Goal: Information Seeking & Learning: Learn about a topic

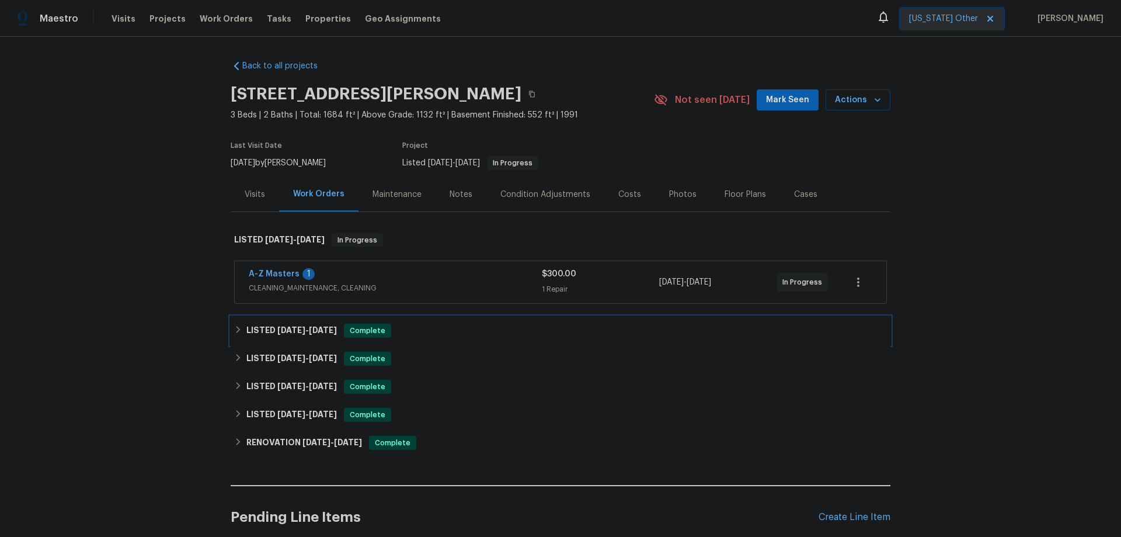
click at [291, 335] on h6 "LISTED [DATE] - [DATE]" at bounding box center [291, 330] width 90 height 14
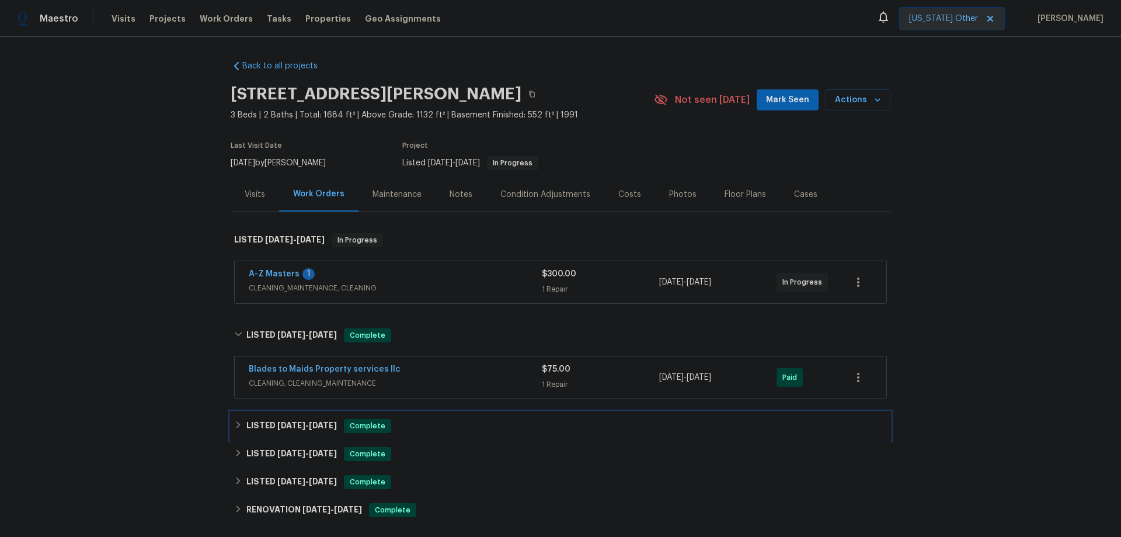
click at [292, 431] on h6 "LISTED [DATE] - [DATE]" at bounding box center [291, 426] width 90 height 14
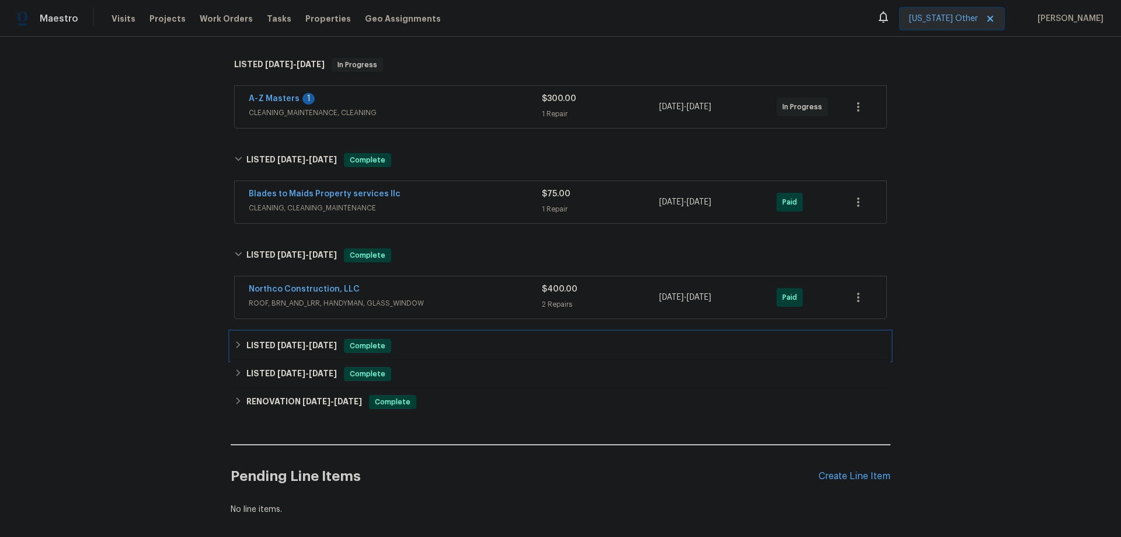
click at [288, 348] on span "[DATE]" at bounding box center [291, 345] width 28 height 8
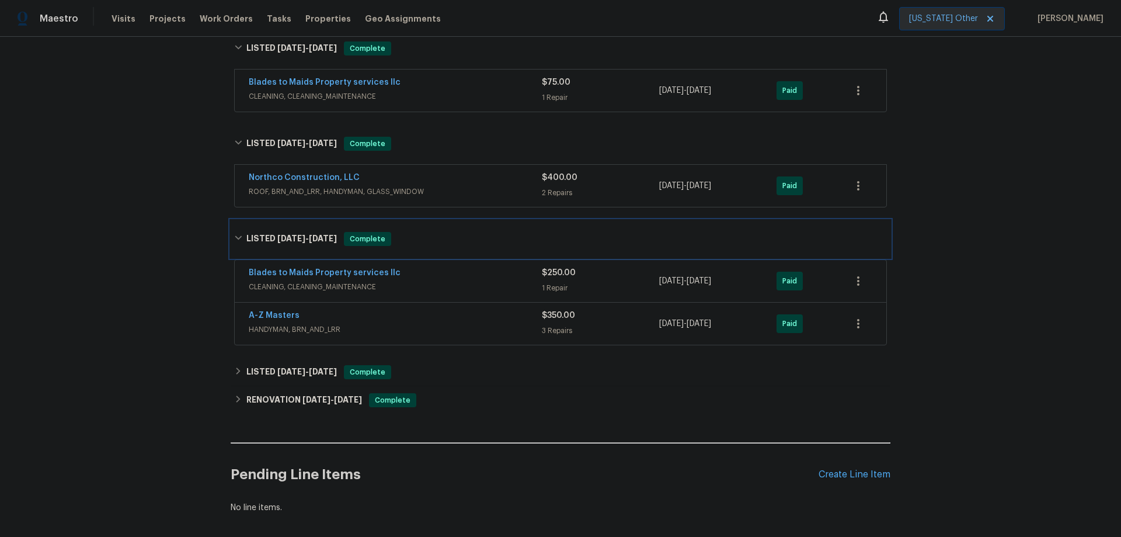
scroll to position [292, 0]
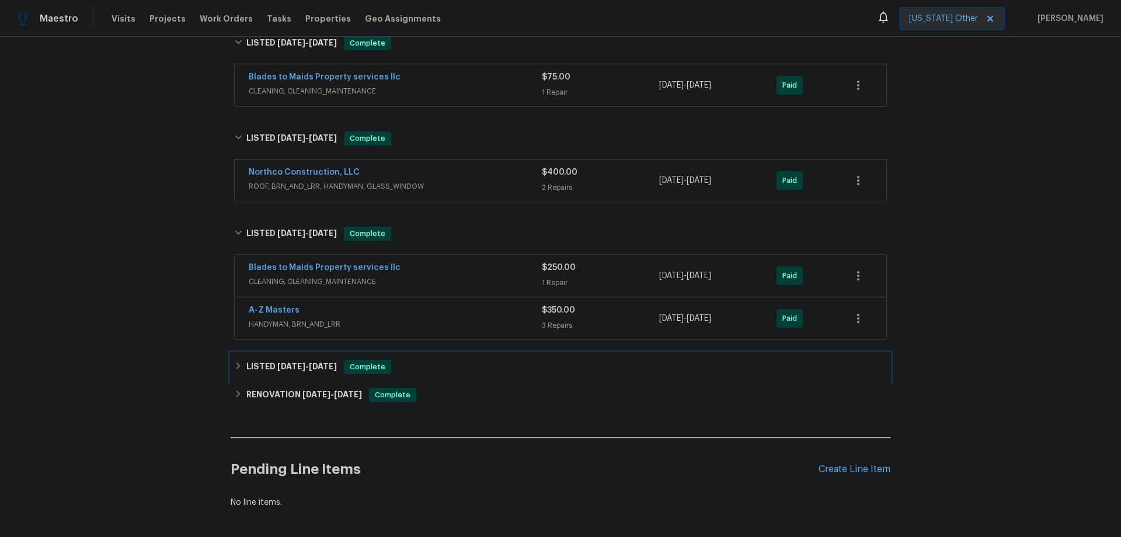
click at [304, 373] on h6 "LISTED [DATE] - [DATE]" at bounding box center [291, 367] width 90 height 14
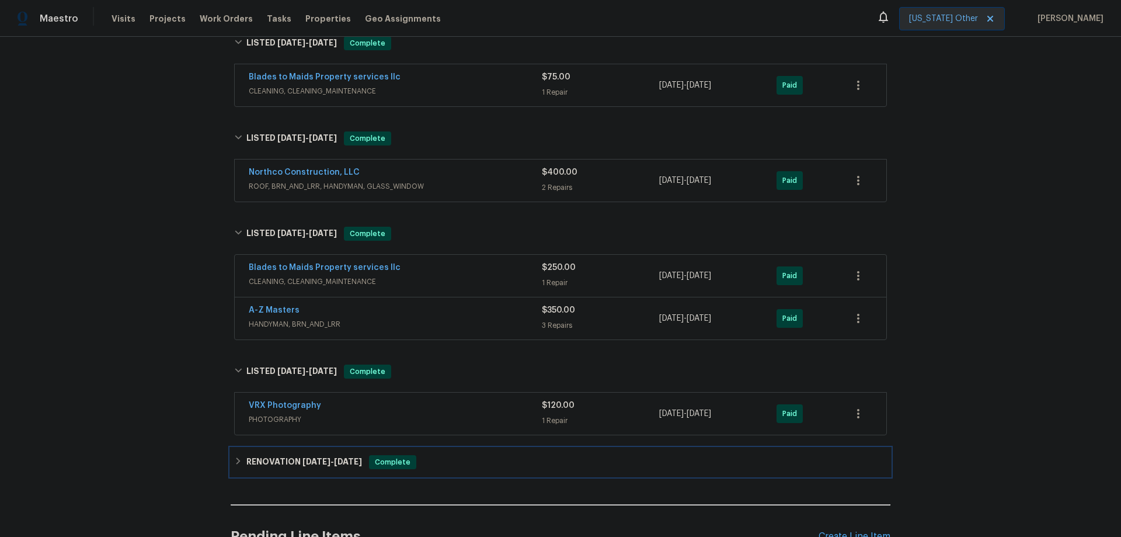
click at [290, 455] on h6 "RENOVATION [DATE] - [DATE]" at bounding box center [304, 462] width 116 height 14
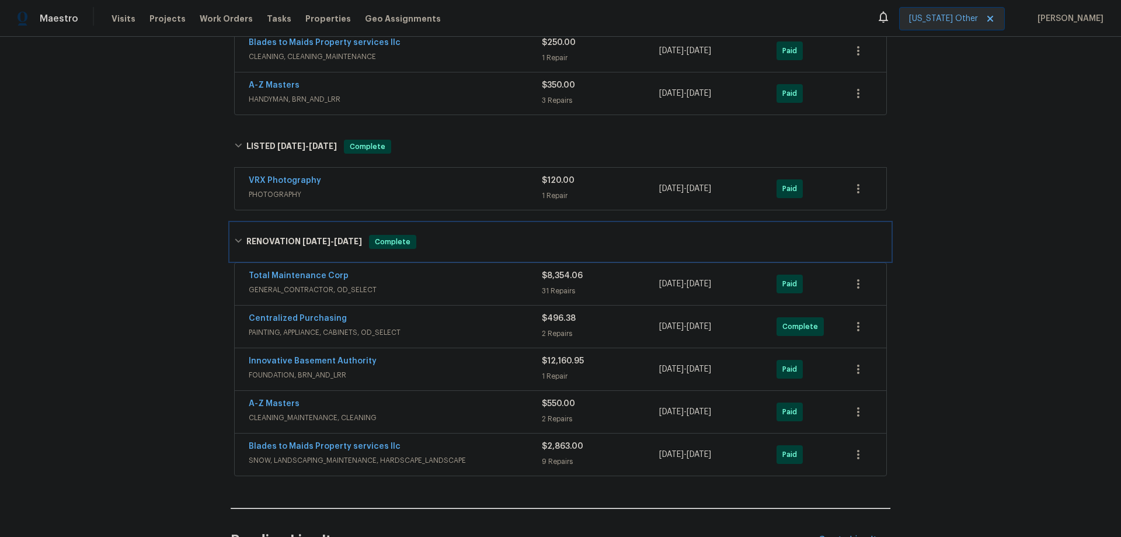
scroll to position [525, 0]
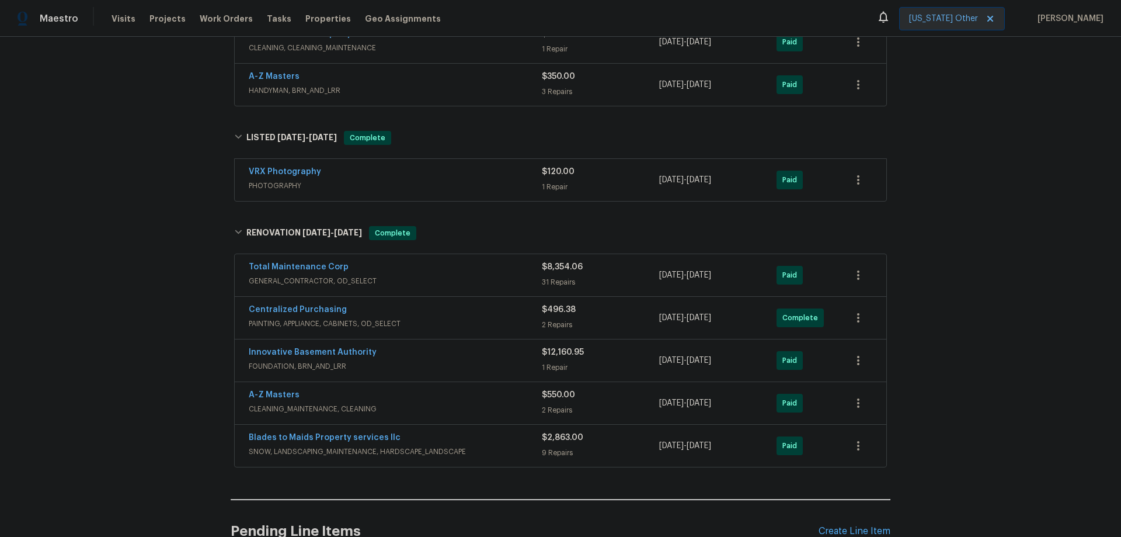
click at [366, 353] on div "Innovative Basement Authority" at bounding box center [395, 353] width 293 height 14
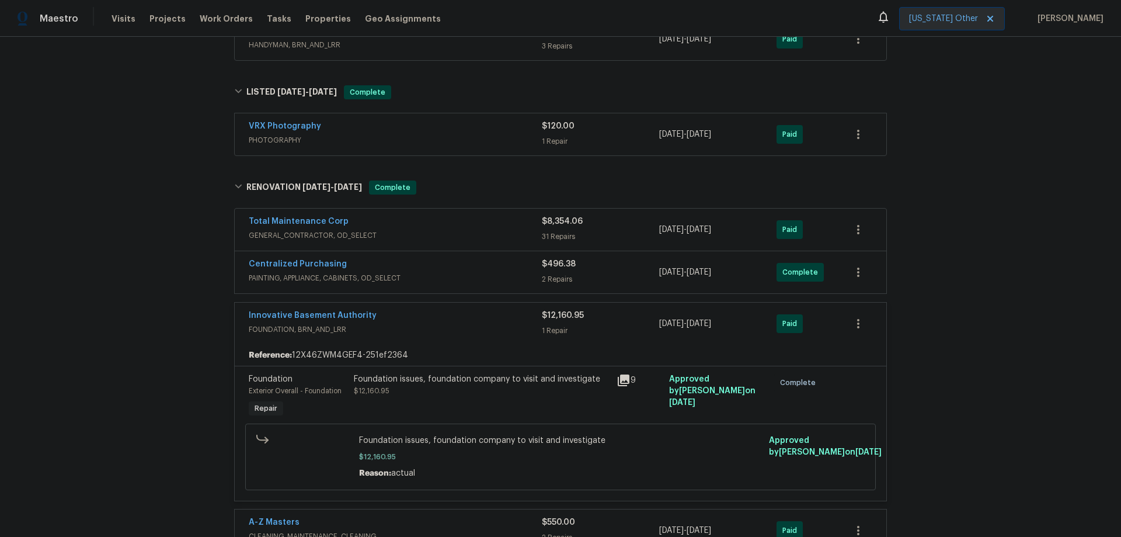
scroll to position [642, 0]
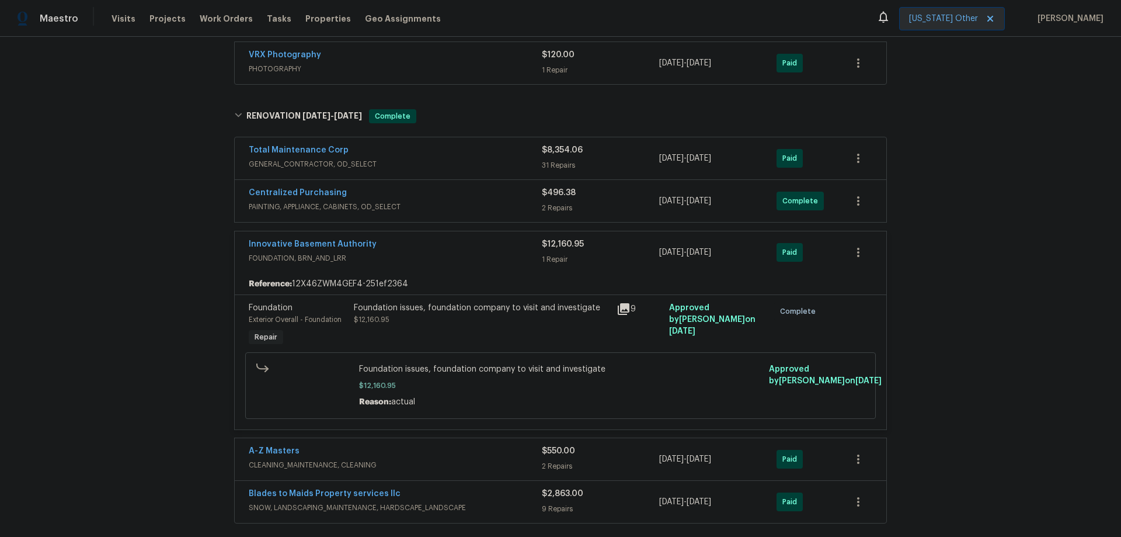
click at [617, 313] on icon at bounding box center [624, 309] width 14 height 14
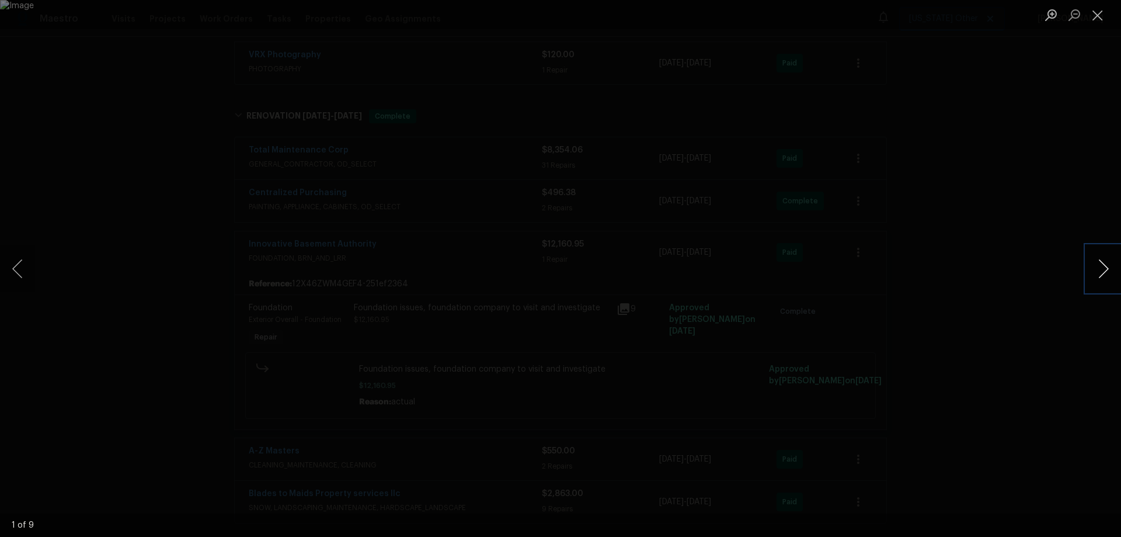
click at [1113, 262] on button "Next image" at bounding box center [1103, 268] width 35 height 47
click at [1113, 261] on button "Next image" at bounding box center [1103, 268] width 35 height 47
click at [1095, 265] on button "Next image" at bounding box center [1103, 268] width 35 height 47
click at [1089, 276] on button "Next image" at bounding box center [1103, 268] width 35 height 47
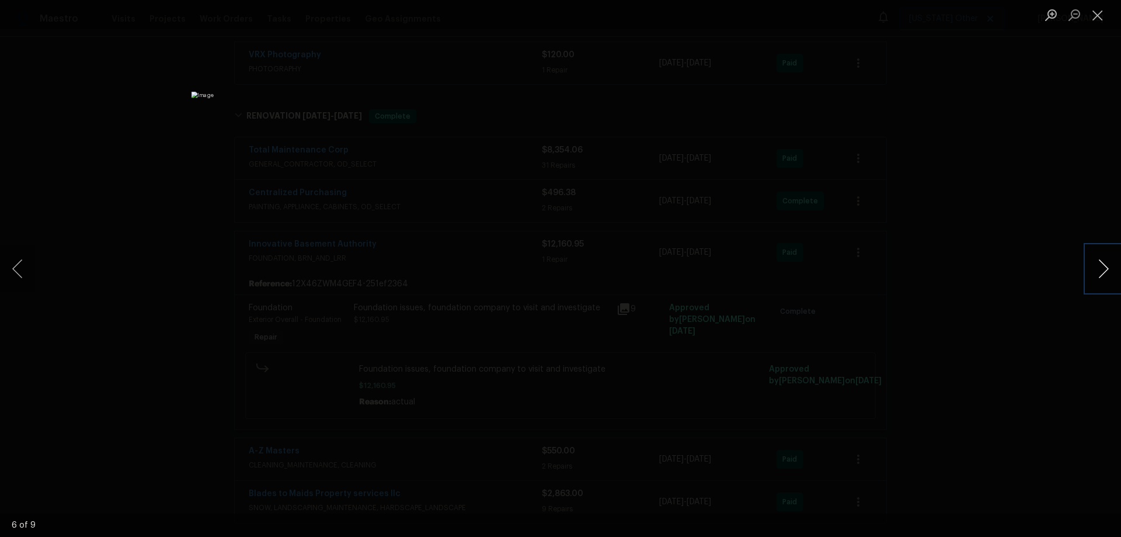
click at [1097, 271] on button "Next image" at bounding box center [1103, 268] width 35 height 47
click at [946, 207] on div "Lightbox" at bounding box center [560, 268] width 1121 height 537
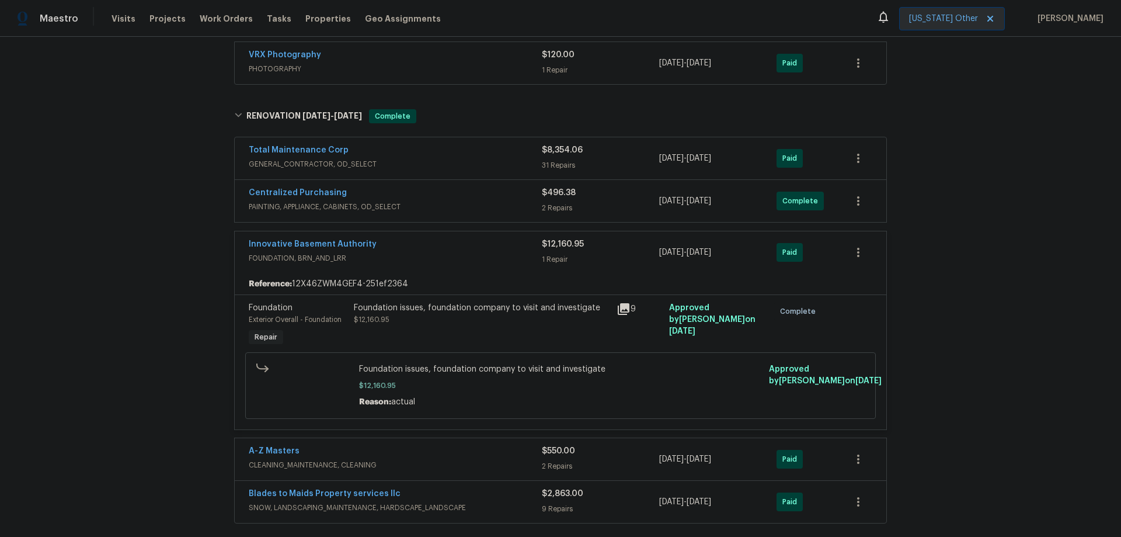
scroll to position [820, 0]
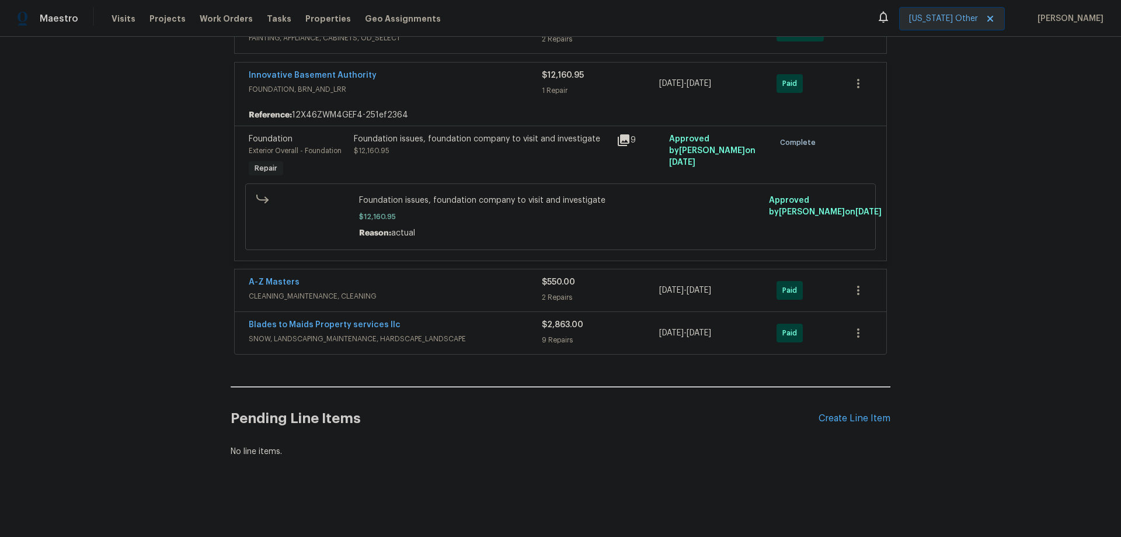
click at [621, 134] on icon at bounding box center [624, 140] width 12 height 12
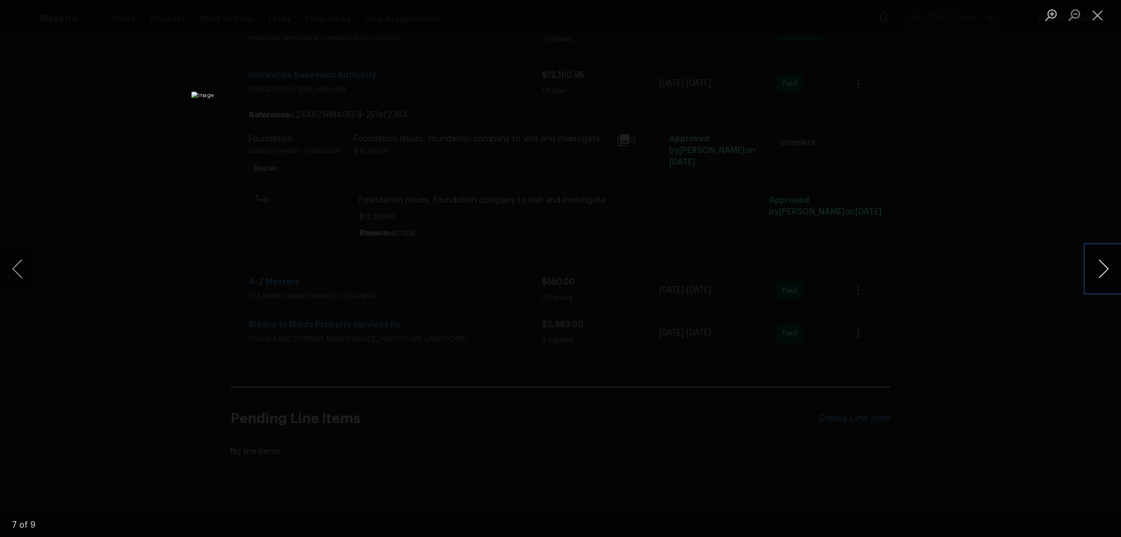
click at [1101, 266] on button "Next image" at bounding box center [1103, 268] width 35 height 47
click at [1106, 267] on button "Next image" at bounding box center [1103, 268] width 35 height 47
click at [1099, 269] on button "Next image" at bounding box center [1103, 268] width 35 height 47
click at [1102, 276] on button "Next image" at bounding box center [1103, 268] width 35 height 47
click at [1090, 276] on button "Next image" at bounding box center [1103, 268] width 35 height 47
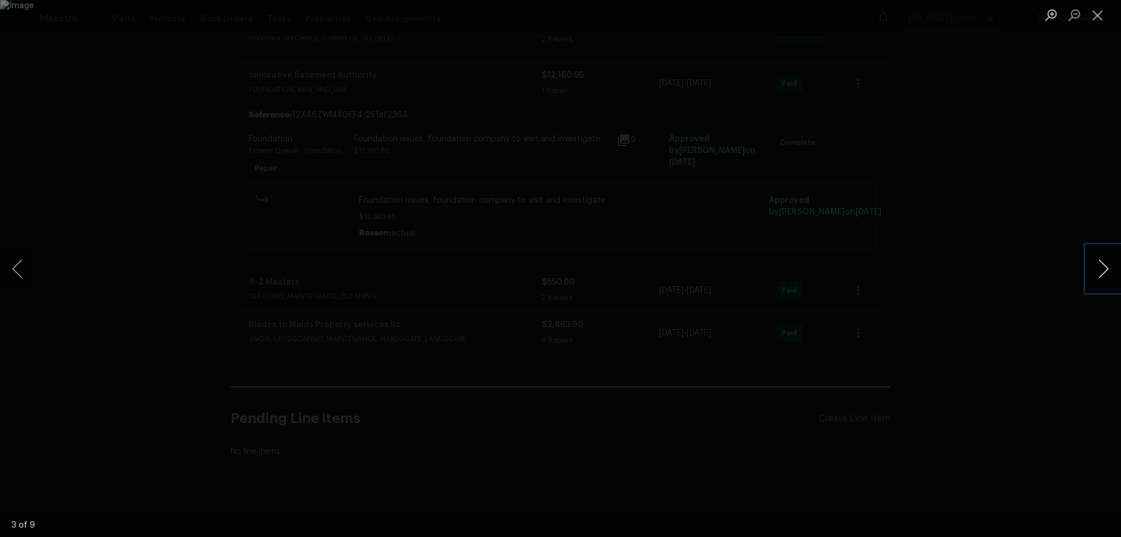
click at [1091, 275] on button "Next image" at bounding box center [1103, 268] width 35 height 47
click at [1105, 267] on button "Next image" at bounding box center [1103, 268] width 35 height 47
